Goal: Navigation & Orientation: Find specific page/section

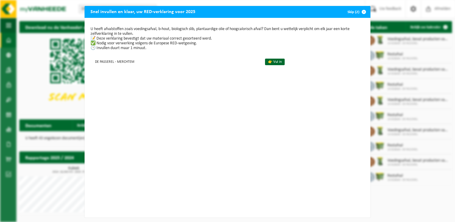
click at [361, 10] on span "button" at bounding box center [364, 12] width 12 height 12
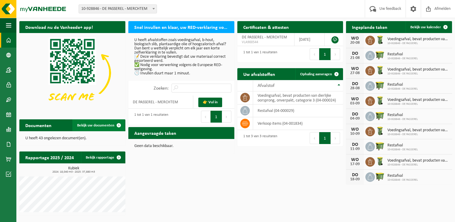
click at [118, 124] on span at bounding box center [119, 125] width 12 height 12
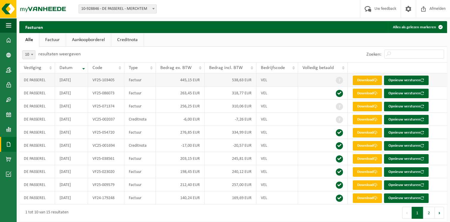
click at [366, 81] on link "Download" at bounding box center [367, 81] width 29 height 10
click at [10, 40] on span at bounding box center [8, 40] width 5 height 15
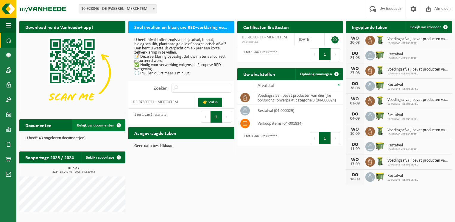
click at [93, 123] on link "Bekijk uw documenten" at bounding box center [98, 125] width 52 height 12
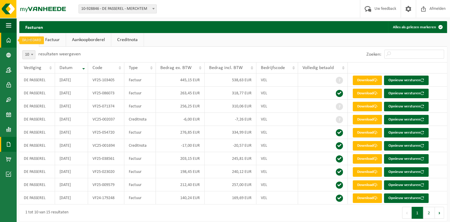
click at [9, 42] on span at bounding box center [8, 40] width 5 height 15
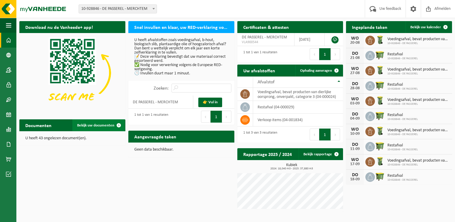
click at [116, 126] on span at bounding box center [119, 125] width 12 height 12
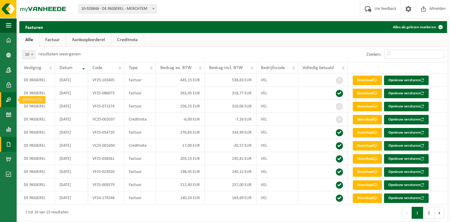
click at [8, 97] on span at bounding box center [8, 99] width 5 height 15
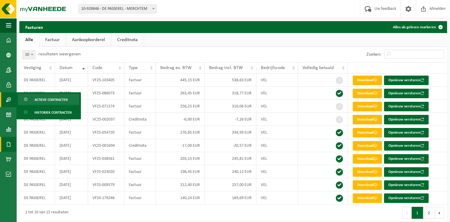
click at [46, 99] on span "Actieve contracten" at bounding box center [51, 99] width 33 height 11
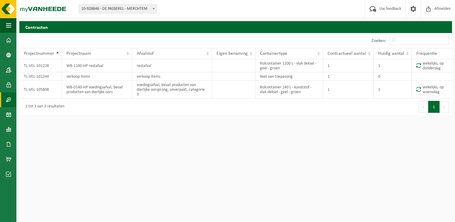
click at [10, 101] on span at bounding box center [8, 99] width 5 height 15
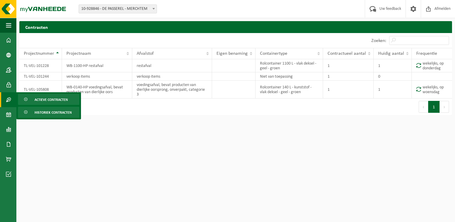
click at [43, 114] on span "Historiek contracten" at bounding box center [53, 112] width 37 height 11
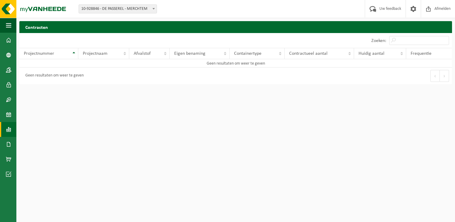
click at [6, 132] on span at bounding box center [8, 129] width 5 height 15
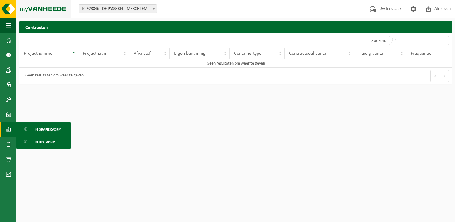
click at [39, 7] on img at bounding box center [35, 9] width 71 height 18
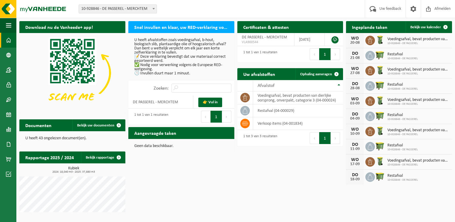
click at [7, 38] on span at bounding box center [8, 40] width 5 height 15
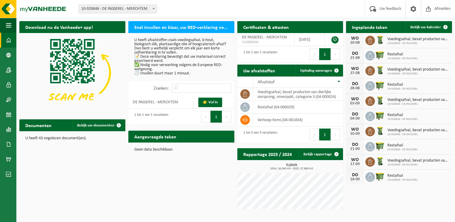
click at [380, 139] on div "[DATE] Restafval 10-928846 - DE PASSEREL" at bounding box center [399, 146] width 106 height 15
click at [444, 26] on span at bounding box center [445, 27] width 12 height 12
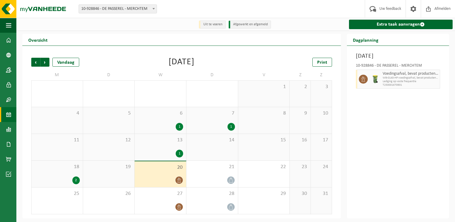
click at [454, 88] on div "Overzicht Vorige Volgende Vandaag [DATE] Print M D W D V Z Z 28 29 30 1 31 1 1 …" at bounding box center [235, 126] width 438 height 184
